Goal: Task Accomplishment & Management: Manage account settings

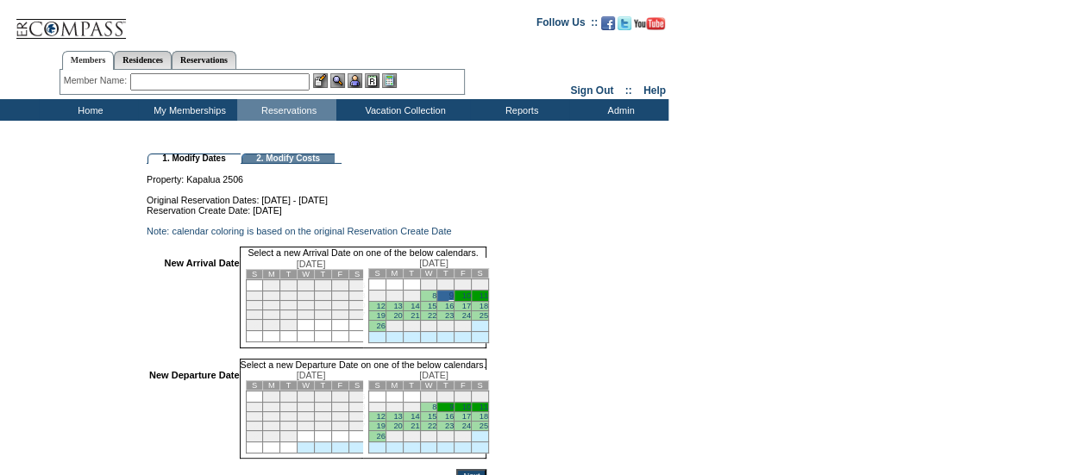
click at [402, 431] on link "20" at bounding box center [397, 426] width 9 height 9
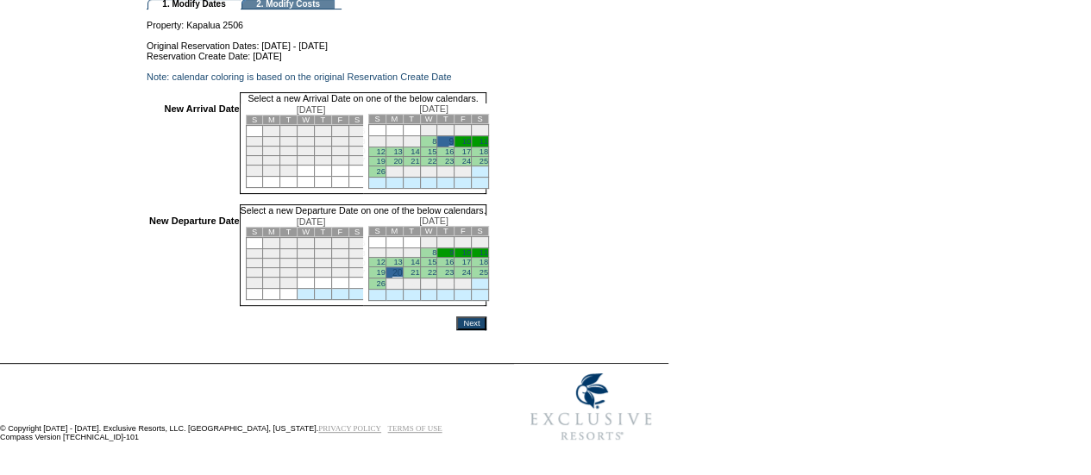
click at [487, 317] on input "Next" at bounding box center [471, 324] width 30 height 14
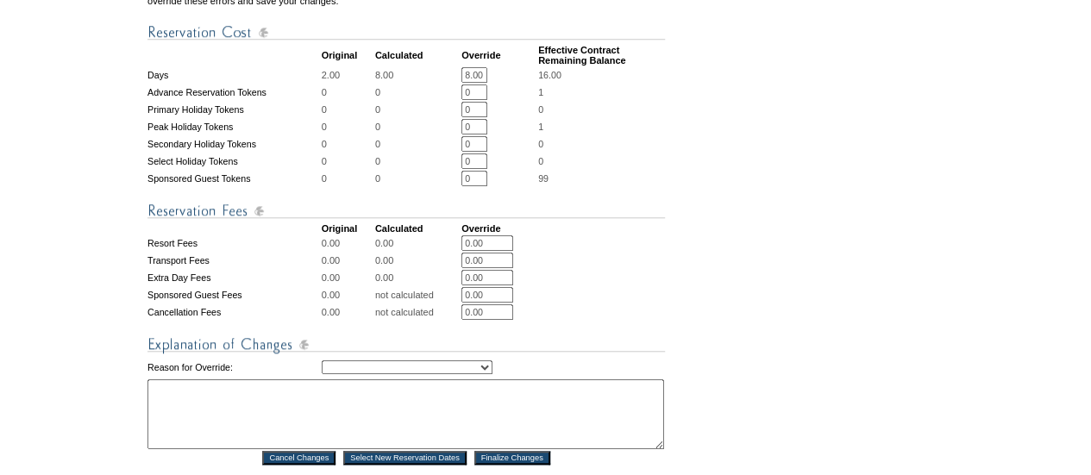
scroll to position [617, 0]
click at [493, 374] on select "Creating Continuous Stay Days Rebooked After Cancellation Editing Occupant Expe…" at bounding box center [407, 367] width 171 height 14
select select "1043"
click at [322, 374] on select "Creating Continuous Stay Days Rebooked After Cancellation Editing Occupant Expe…" at bounding box center [407, 367] width 171 height 14
click at [475, 429] on textarea at bounding box center [406, 414] width 517 height 70
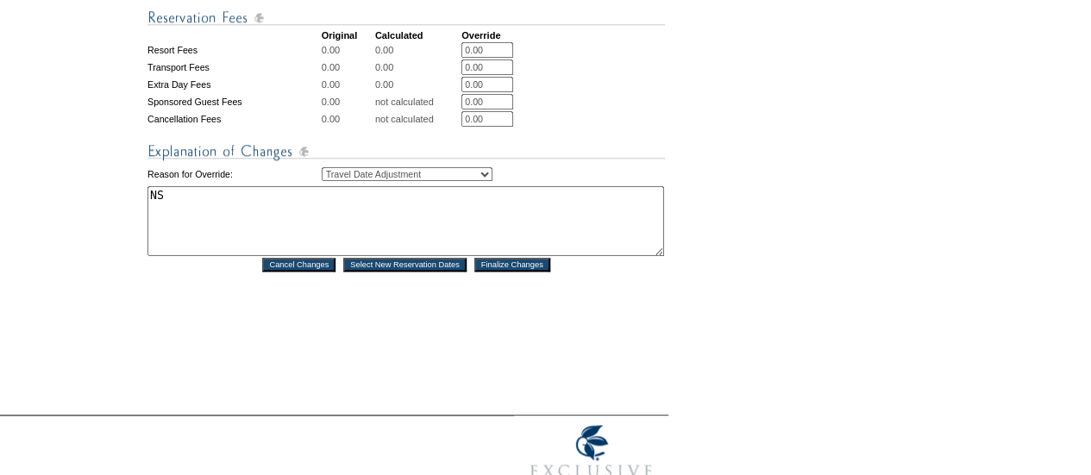
scroll to position [810, 0]
type textarea "NS"
click at [538, 271] on input "Finalize Changes" at bounding box center [513, 264] width 76 height 14
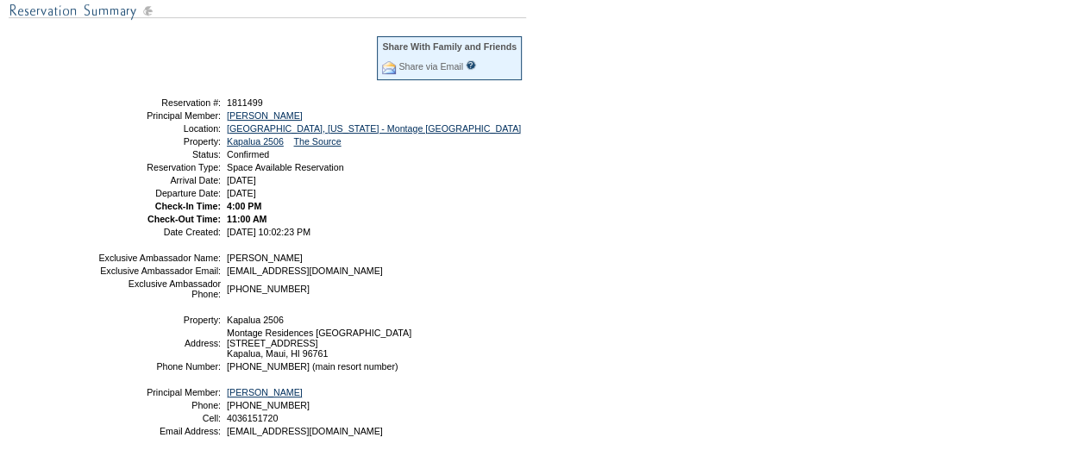
scroll to position [278, 0]
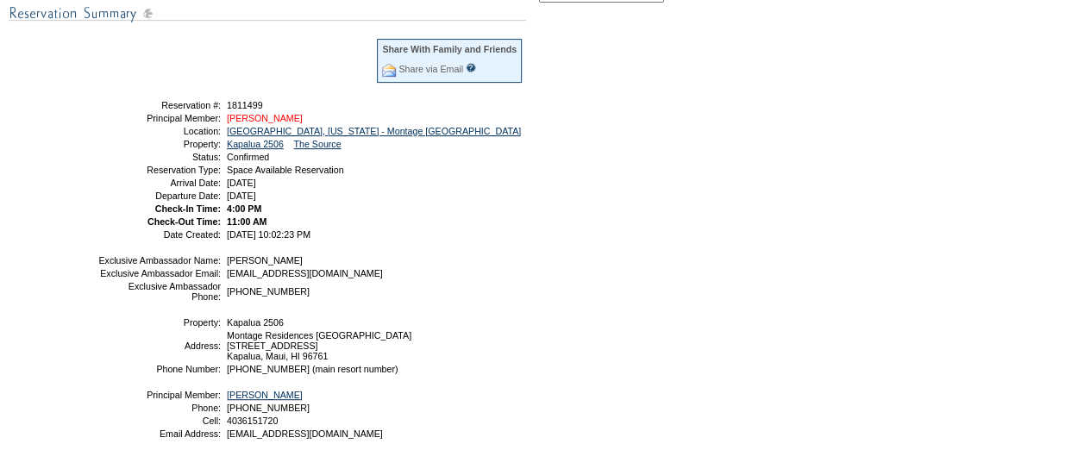
click at [281, 115] on link "[PERSON_NAME]" at bounding box center [265, 118] width 76 height 10
